Goal: Check status: Check status

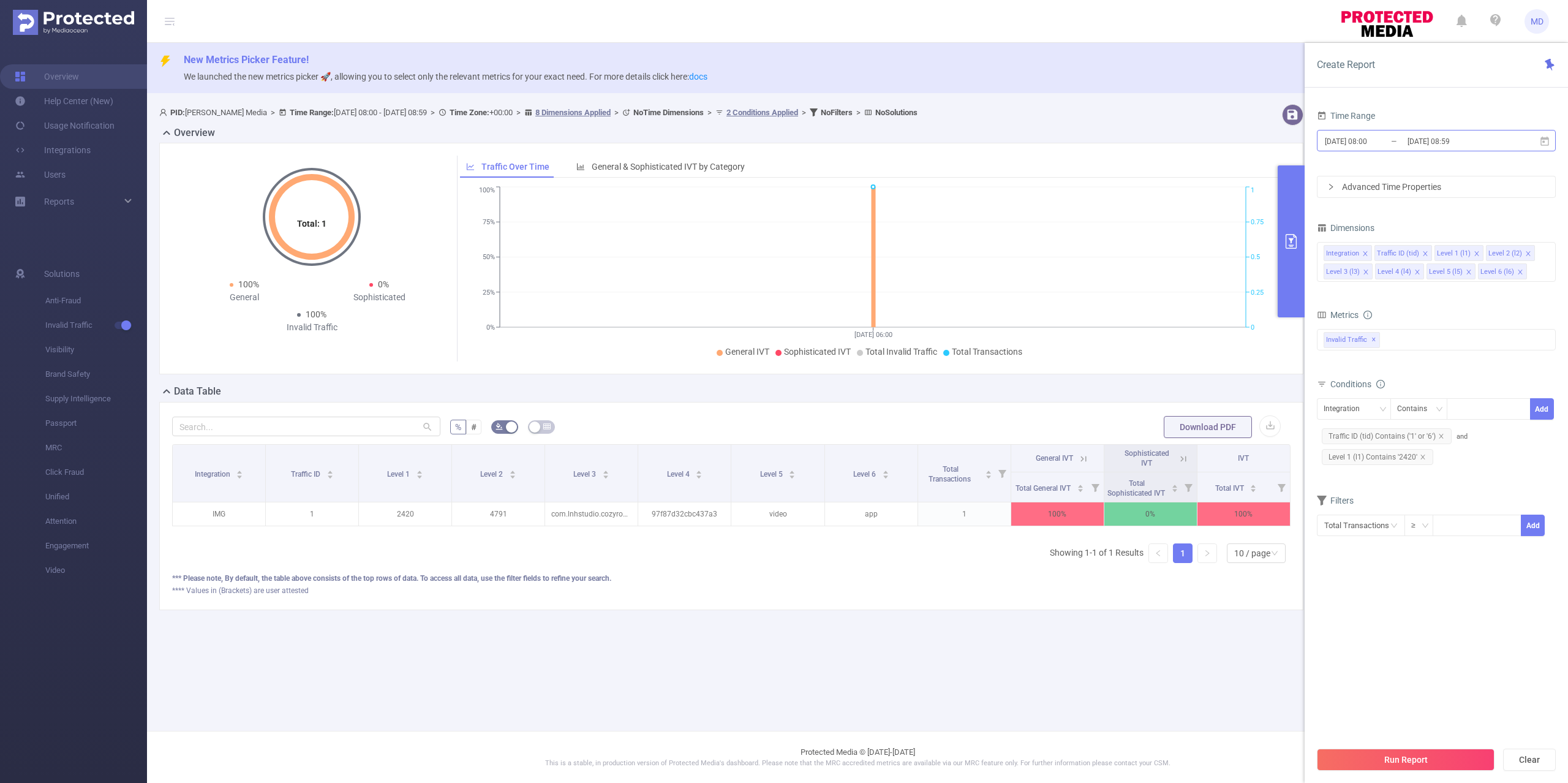
click at [1403, 146] on input "[DATE] 08:00" at bounding box center [1373, 141] width 99 height 17
click at [1395, 757] on button "Run Report" at bounding box center [1406, 760] width 178 height 22
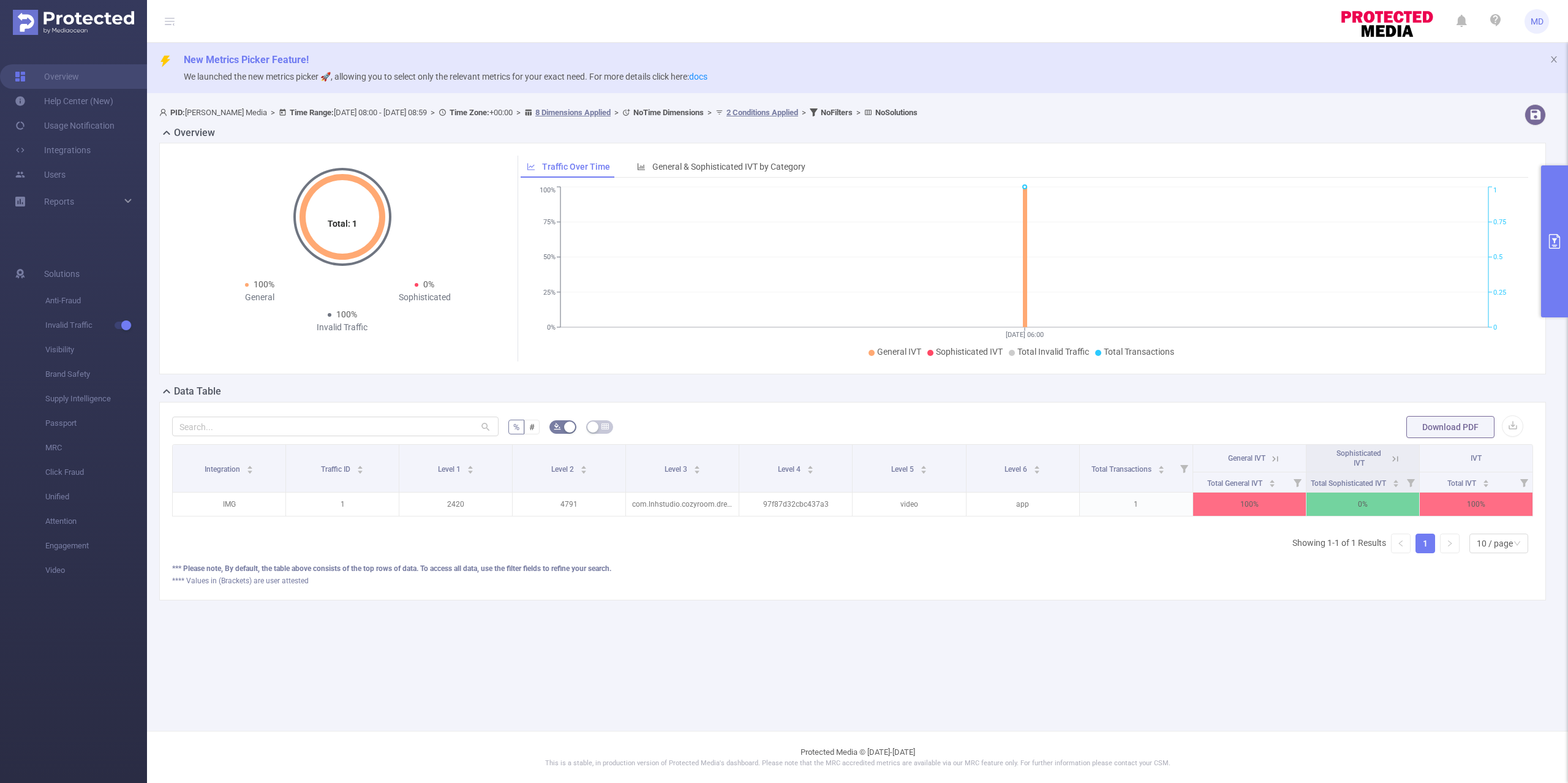
drag, startPoint x: 1554, startPoint y: 221, endPoint x: 1496, endPoint y: 256, distance: 67.7
click at [1554, 221] on button "primary" at bounding box center [1554, 241] width 27 height 152
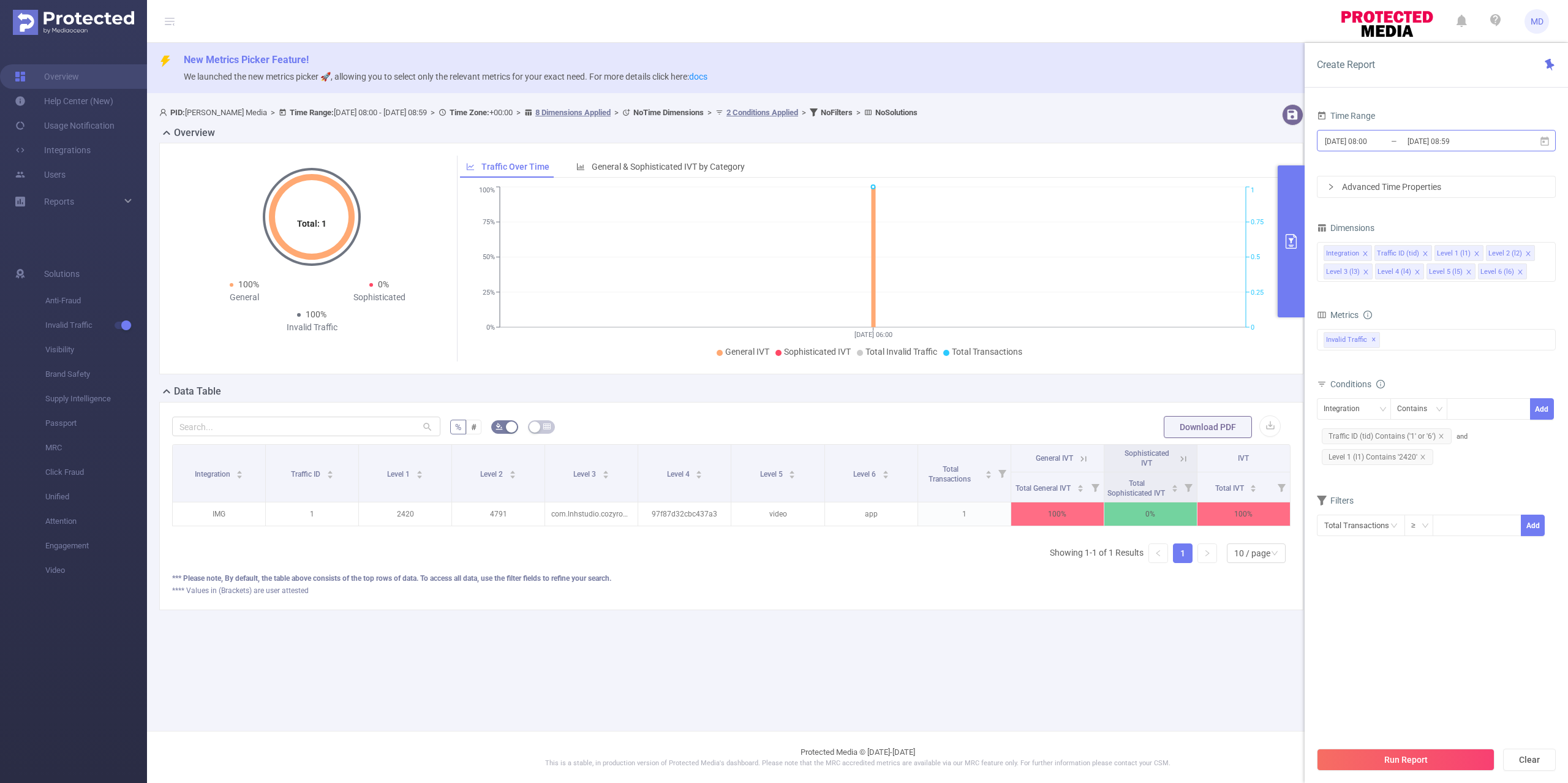
click at [1453, 138] on input "[DATE] 08:59" at bounding box center [1456, 141] width 99 height 17
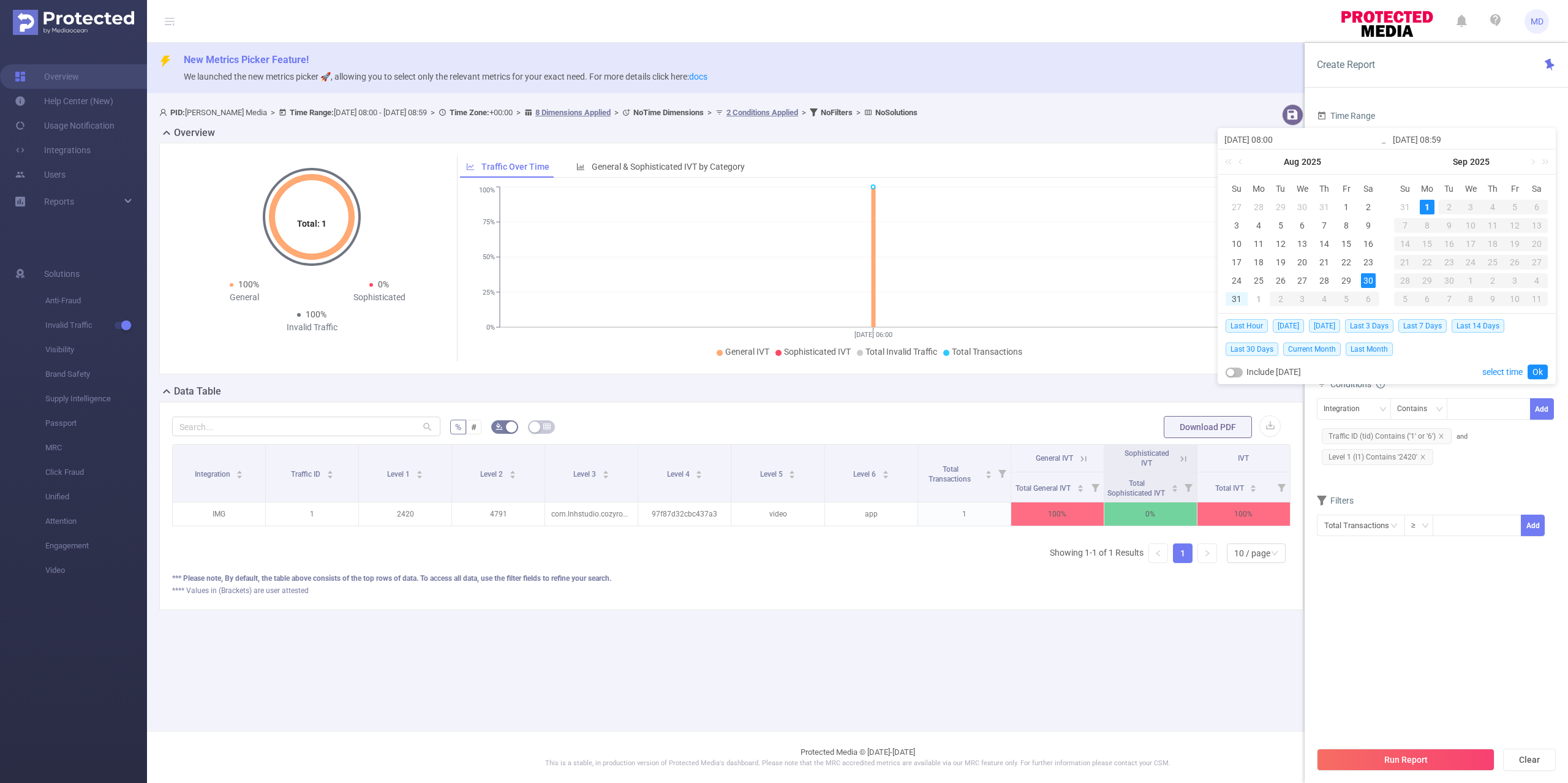
click at [1108, 730] on main "New Metrics Picker Feature! We launched the new metrics picker 🚀, allowing you …" at bounding box center [858, 365] width 1421 height 731
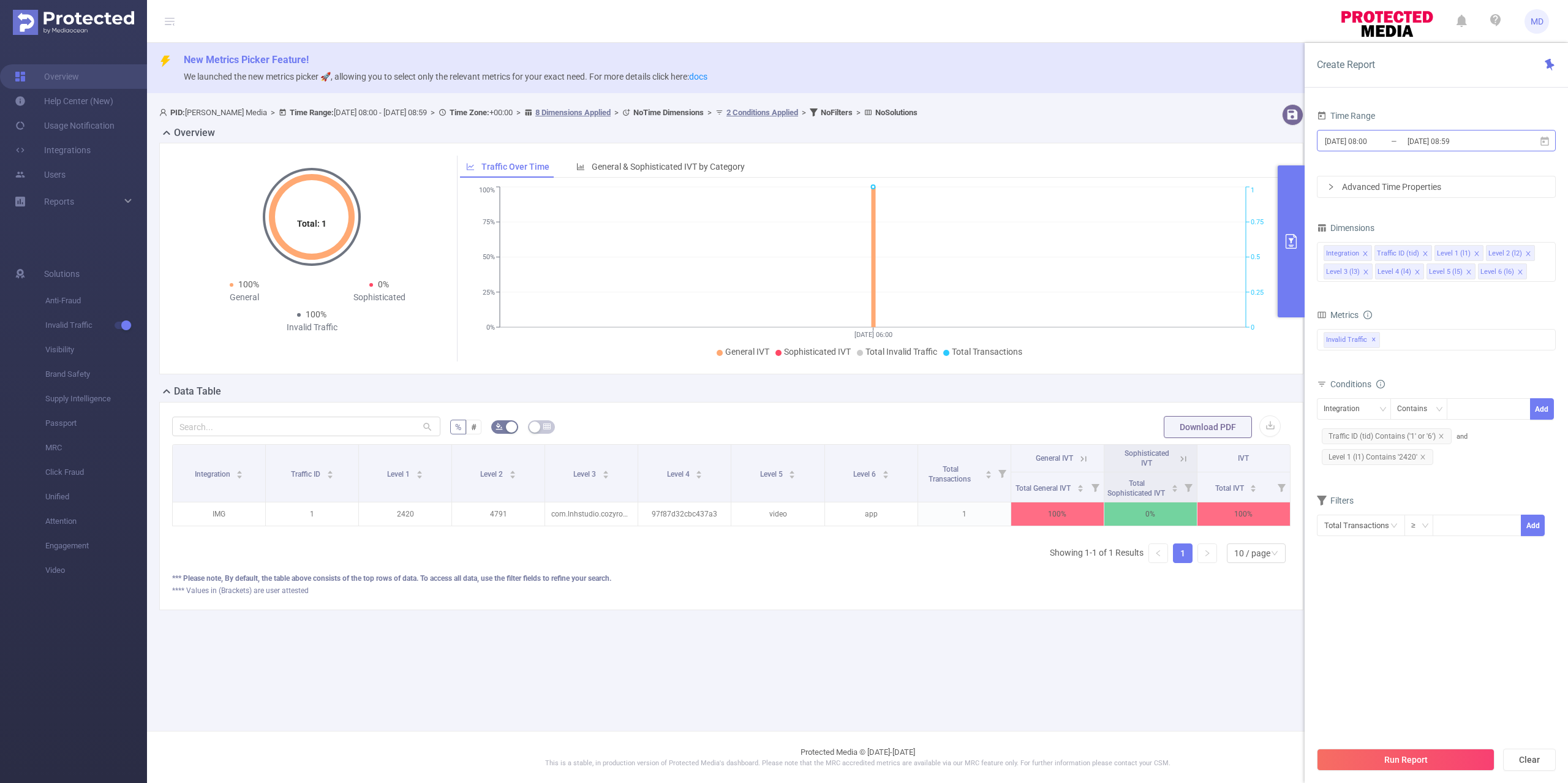
click at [1417, 137] on input "[DATE] 08:59" at bounding box center [1456, 141] width 99 height 17
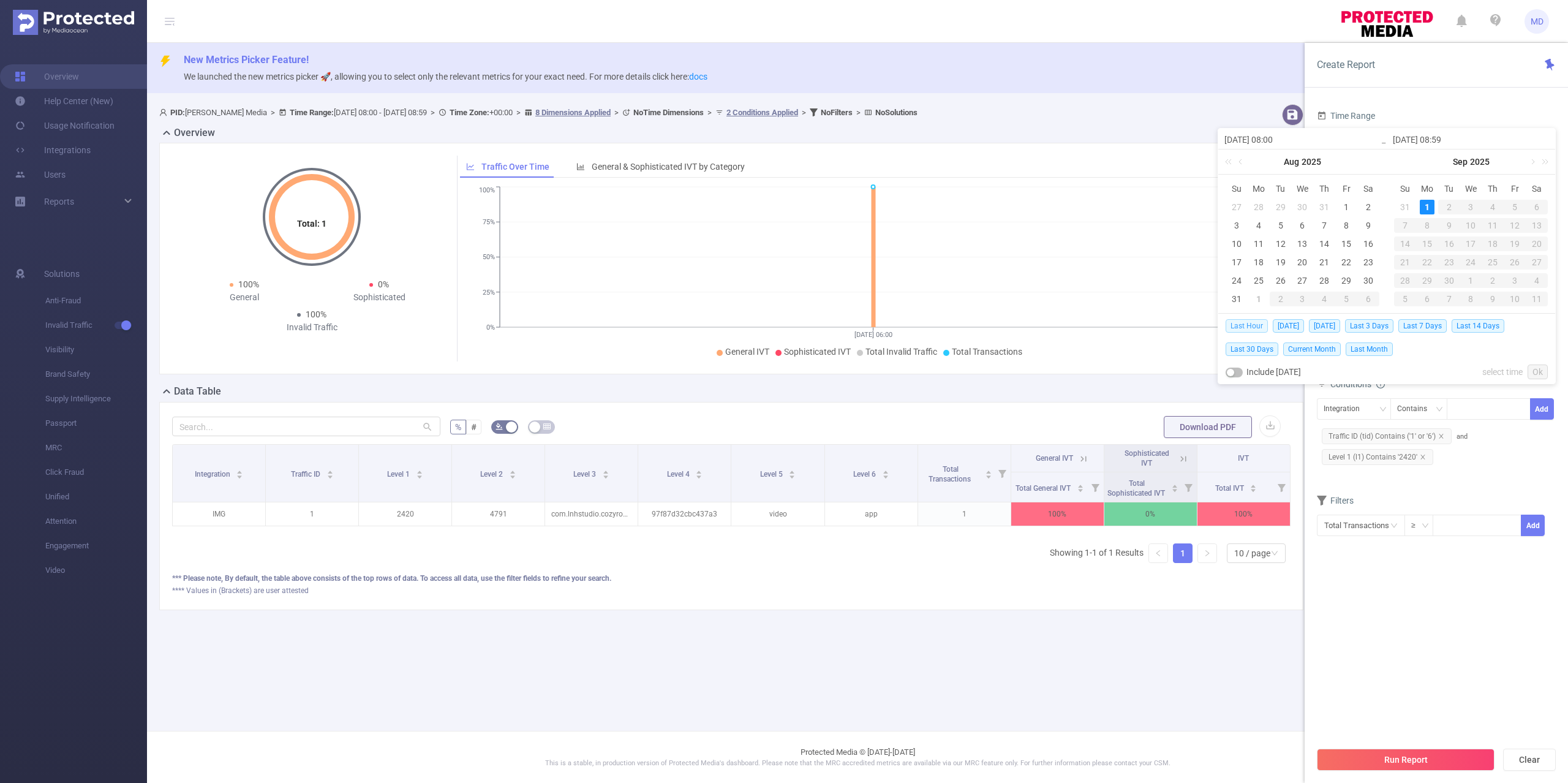
click at [1253, 327] on span "Last Hour" at bounding box center [1247, 326] width 42 height 14
type input "[DATE] 05:00"
type input "[DATE] 05:59"
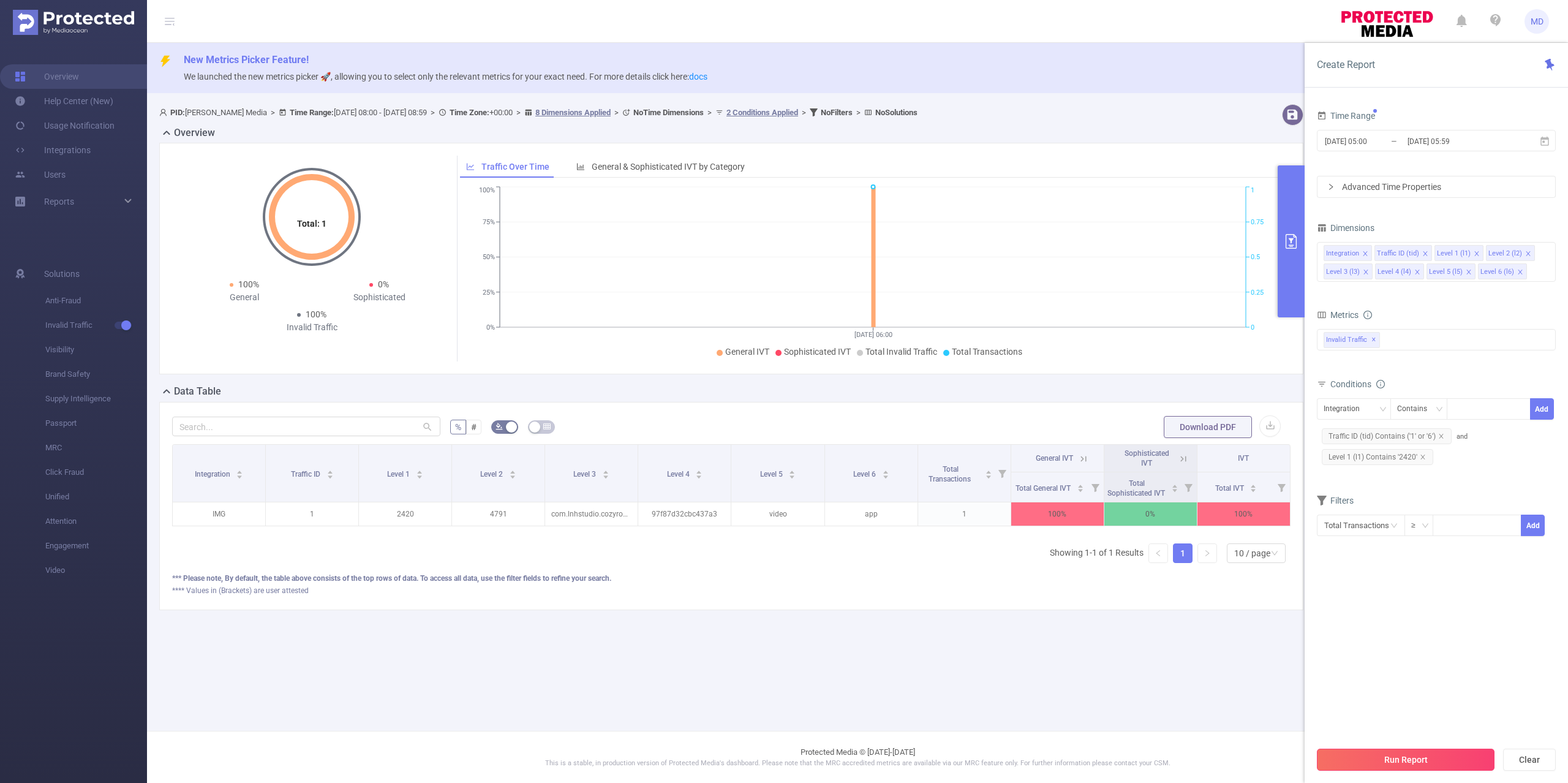
click at [1419, 757] on button "Run Report" at bounding box center [1406, 760] width 178 height 22
